Goal: Find specific page/section: Find specific page/section

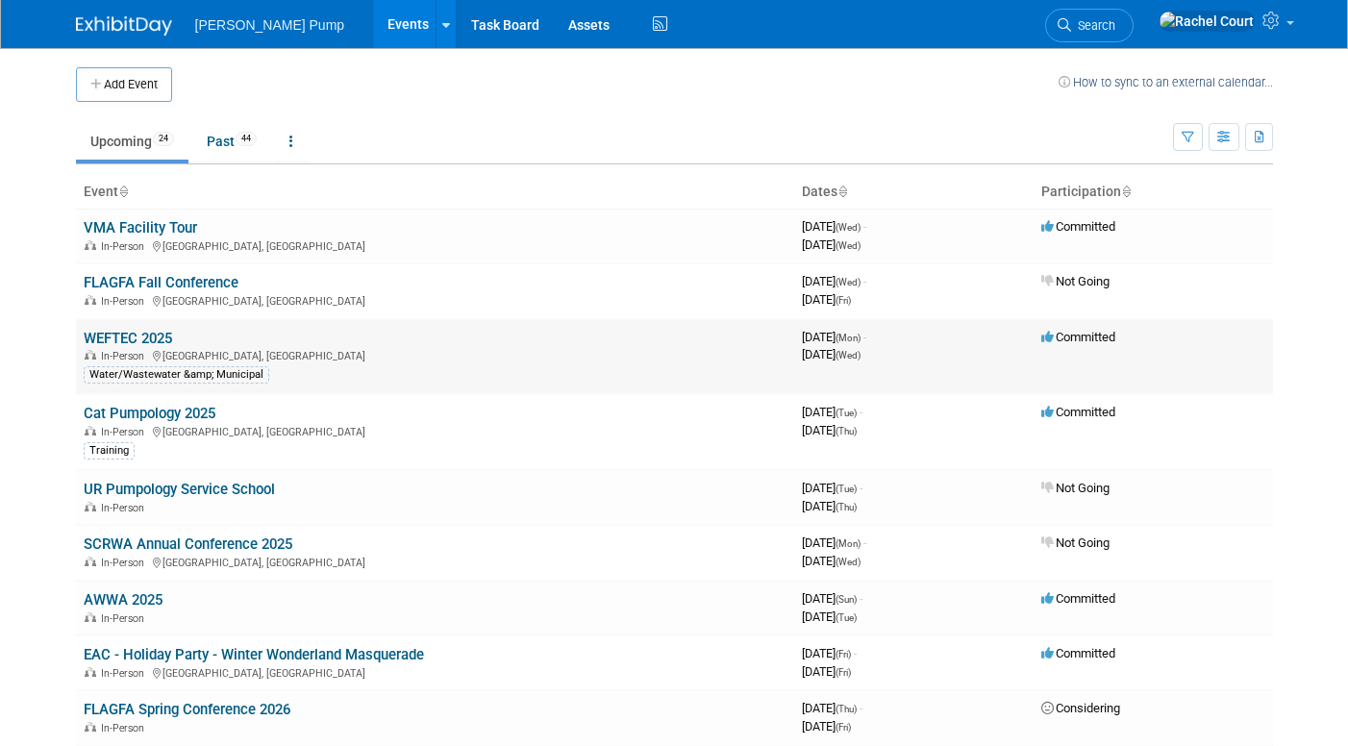
click at [137, 333] on link "WEFTEC 2025" at bounding box center [128, 338] width 88 height 17
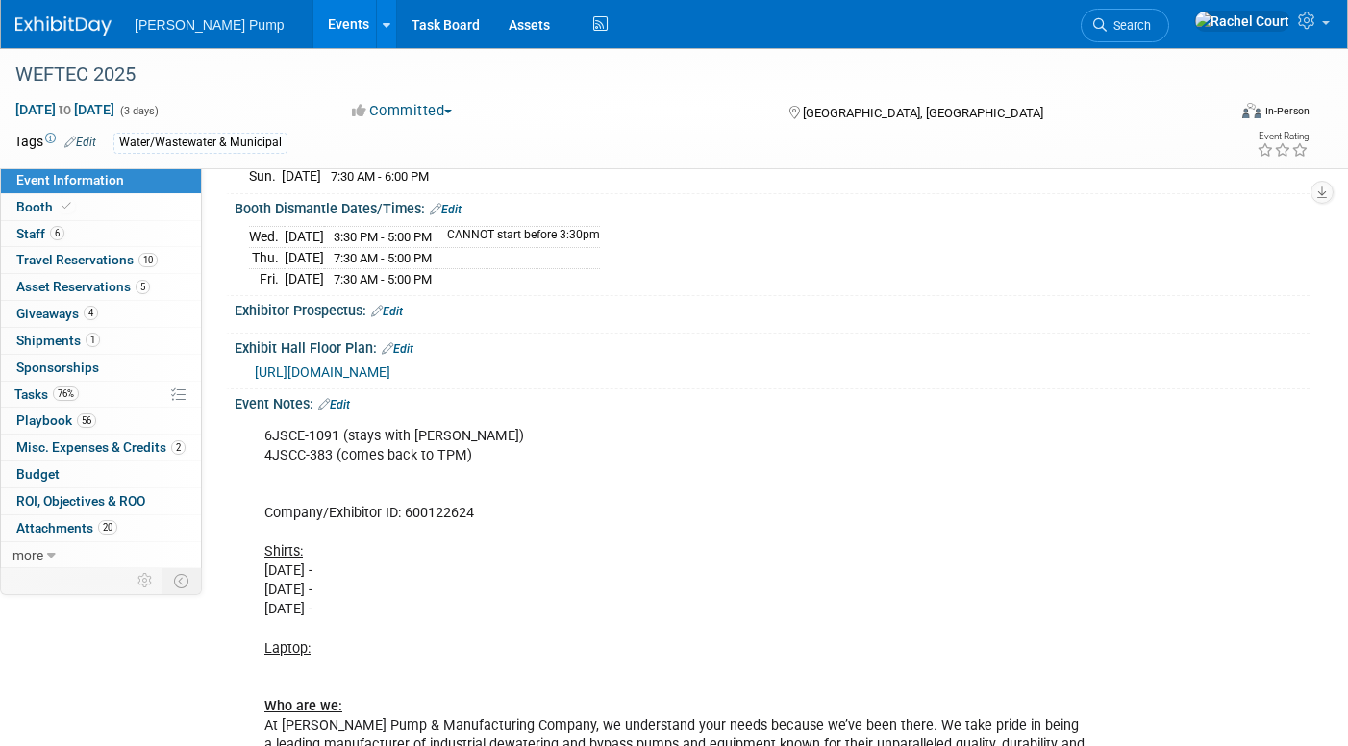
scroll to position [413, 0]
drag, startPoint x: 265, startPoint y: 423, endPoint x: 332, endPoint y: 439, distance: 68.3
click at [332, 439] on div "6JSCE-1091 (stays with Mark) 4JSCC-383 (comes back to TPM) Company/Exhibitor ID…" at bounding box center [676, 609] width 850 height 386
copy div "6JSCE-1091 (stays with [PERSON_NAME]) 4JSCC-383"
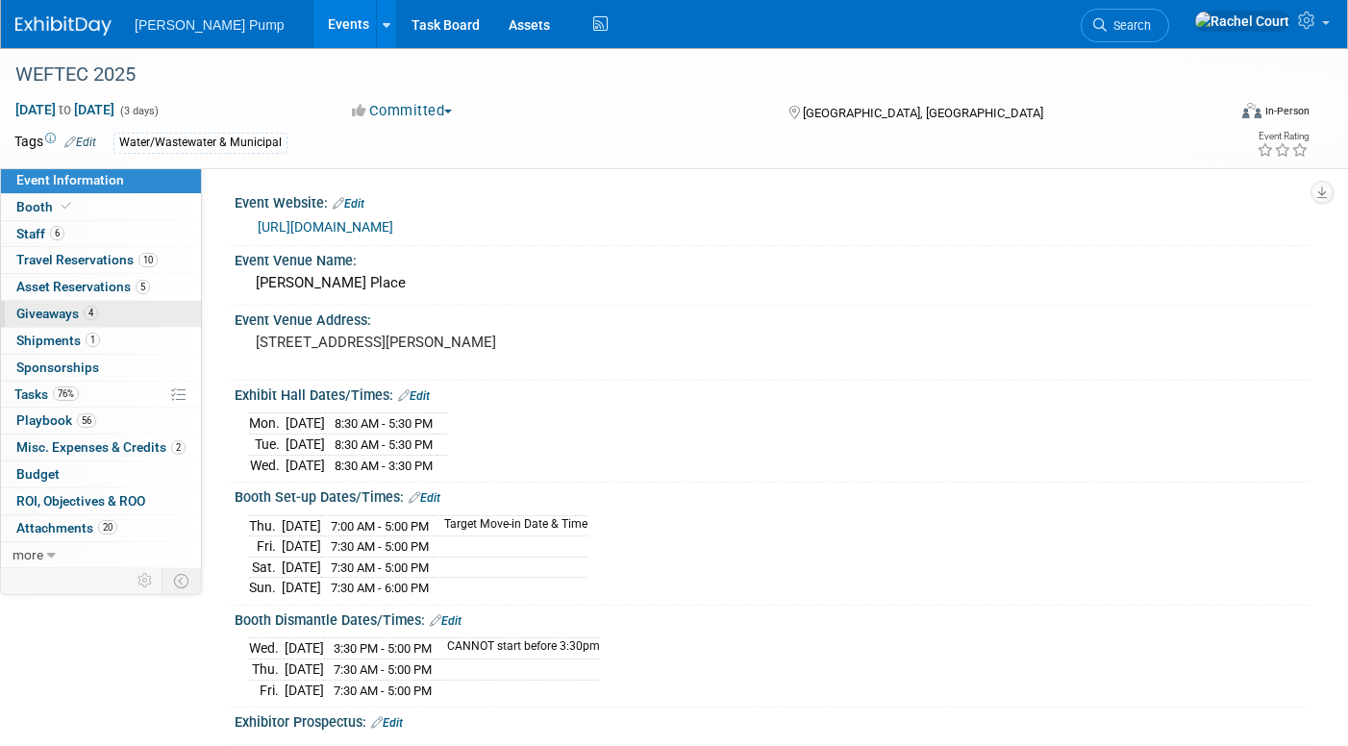
scroll to position [0, 0]
click at [106, 211] on link "Booth" at bounding box center [101, 207] width 200 height 26
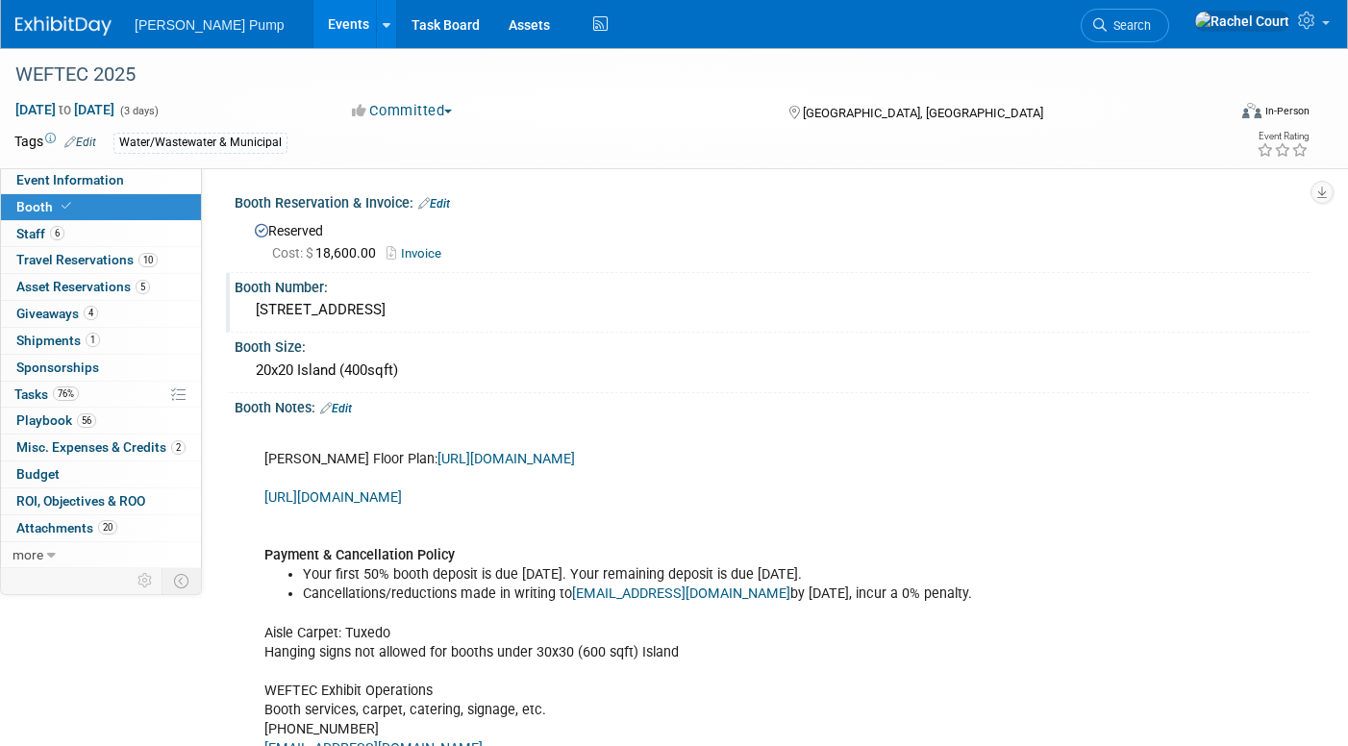
drag, startPoint x: 288, startPoint y: 309, endPoint x: 255, endPoint y: 309, distance: 32.7
click at [255, 309] on div "[STREET_ADDRESS]" at bounding box center [772, 310] width 1046 height 30
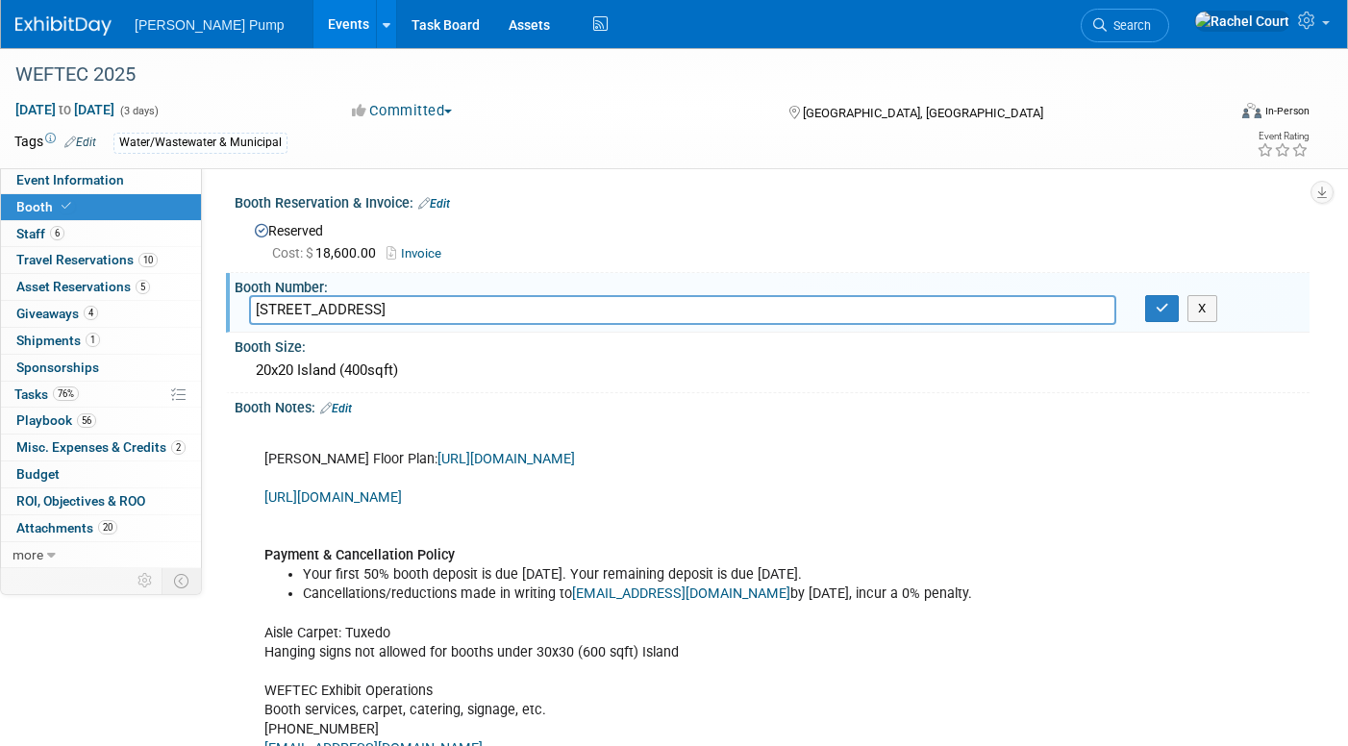
click at [685, 403] on div "Booth Notes: Edit" at bounding box center [772, 405] width 1075 height 25
click at [539, 122] on div "[DATE] to [DATE] (3 days) [DATE] to [DATE] Committed Committed Considering Not …" at bounding box center [662, 114] width 1324 height 29
